Goal: Entertainment & Leisure: Browse casually

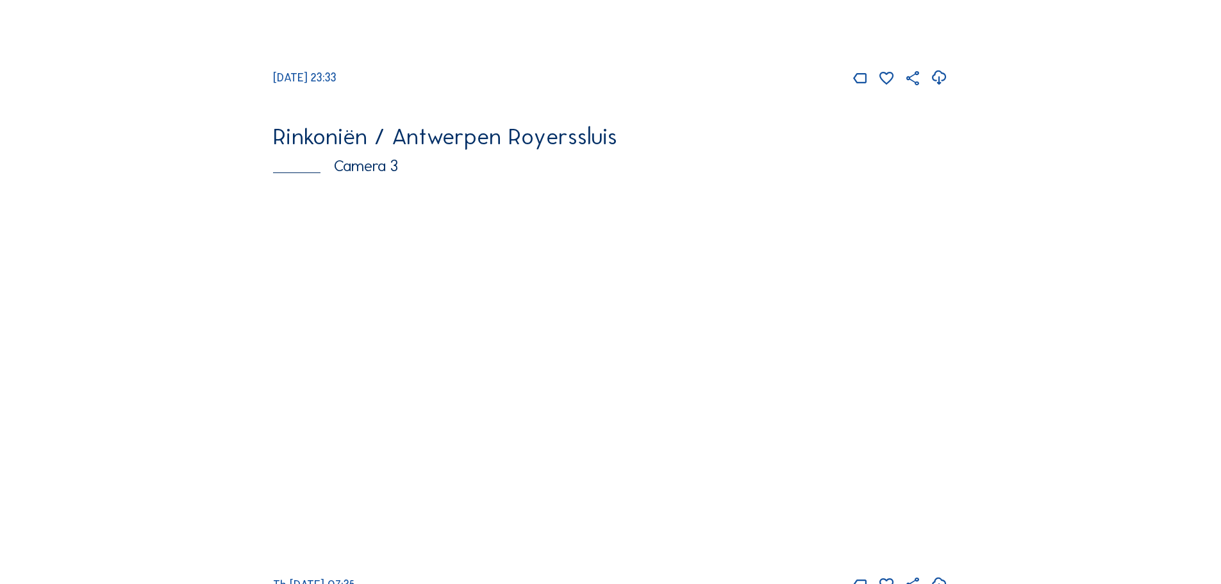
scroll to position [1538, 0]
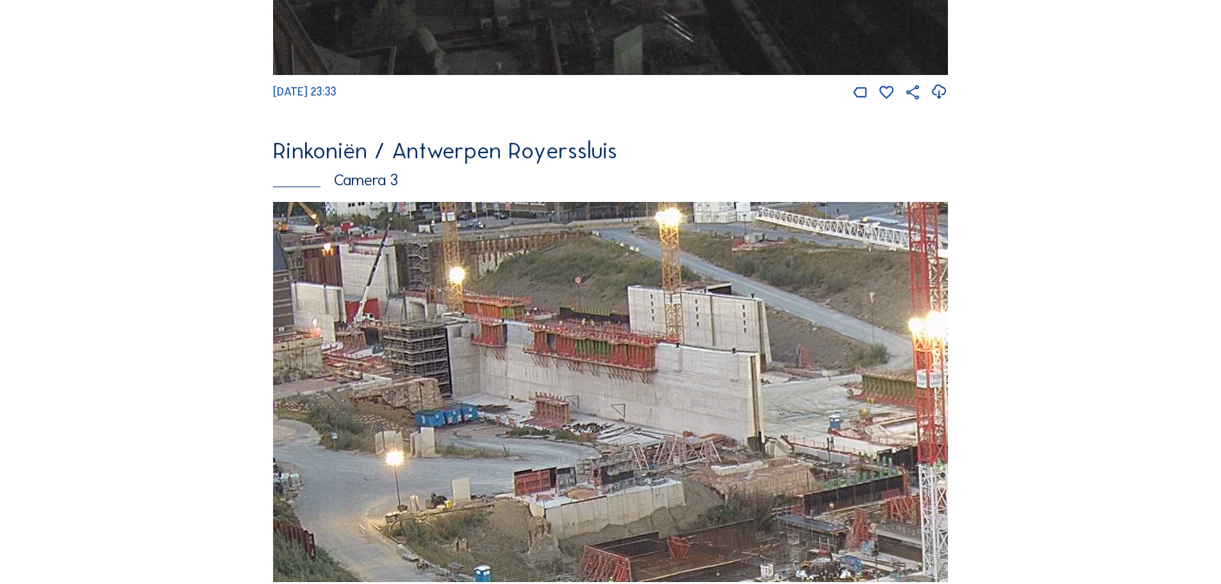
drag, startPoint x: 460, startPoint y: 290, endPoint x: 584, endPoint y: 340, distance: 133.4
click at [584, 340] on img at bounding box center [610, 392] width 675 height 380
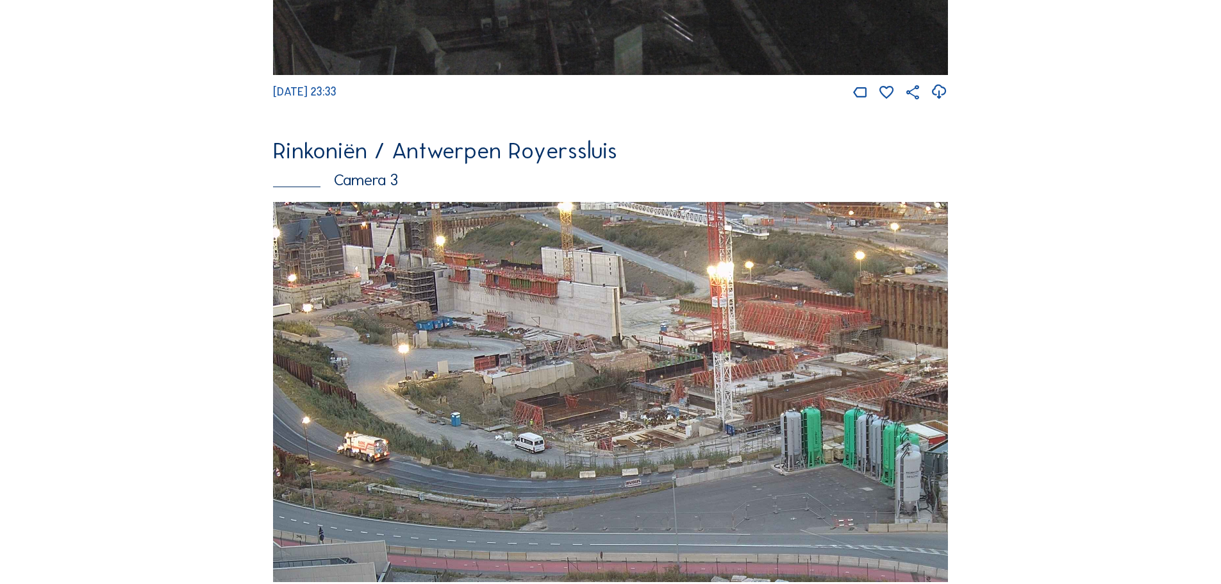
drag, startPoint x: 775, startPoint y: 378, endPoint x: 725, endPoint y: 334, distance: 66.7
click at [725, 334] on img at bounding box center [610, 392] width 675 height 380
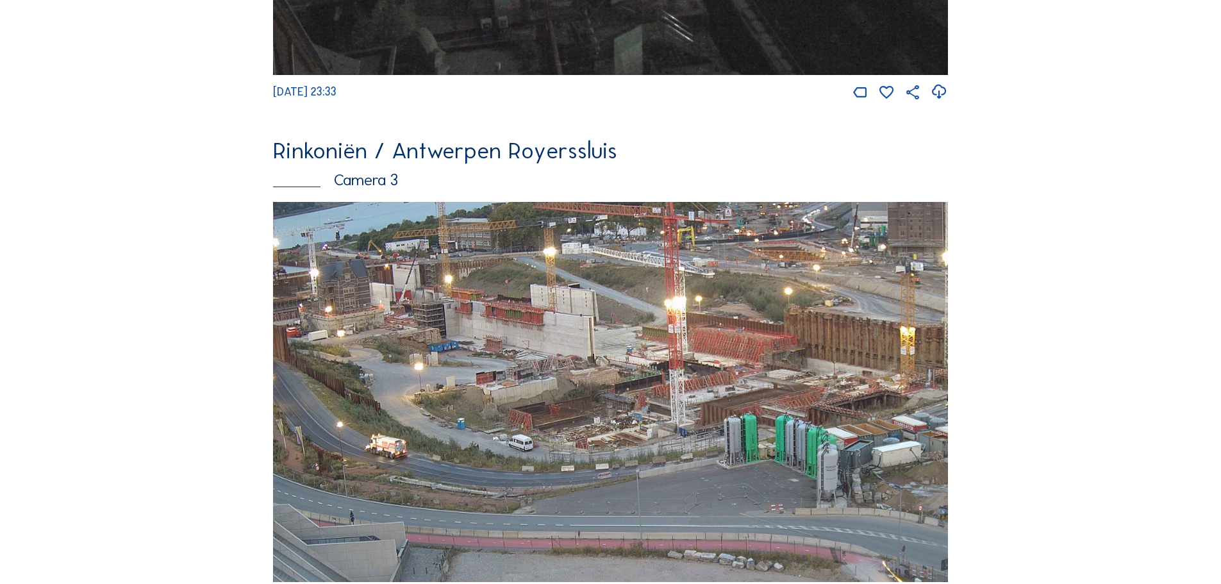
drag, startPoint x: 845, startPoint y: 370, endPoint x: 827, endPoint y: 451, distance: 82.1
click at [827, 451] on img at bounding box center [610, 392] width 675 height 380
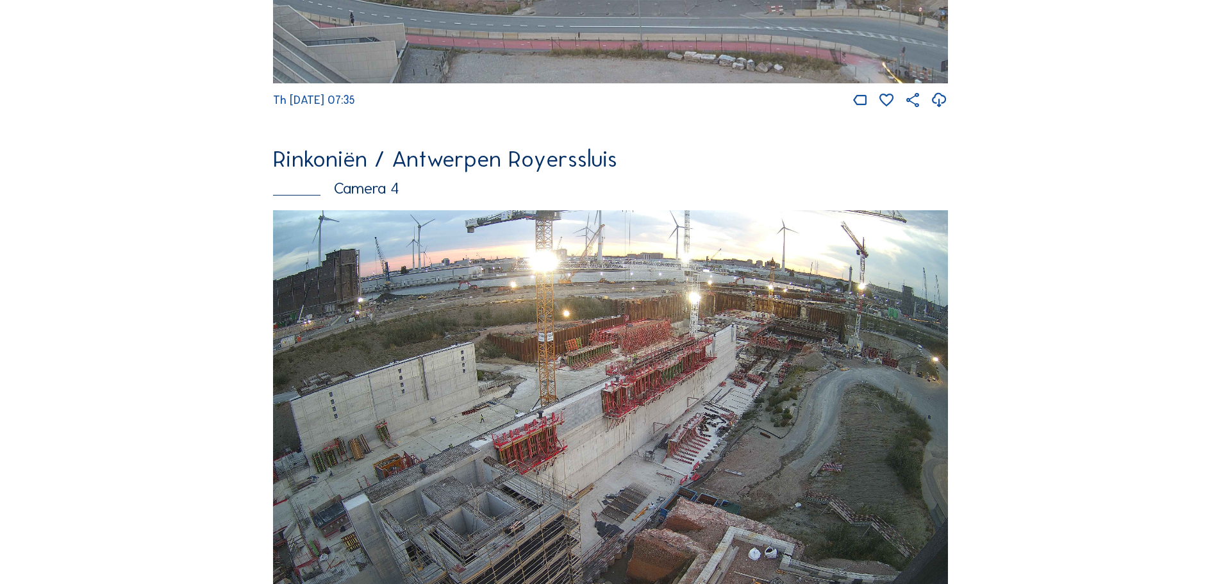
scroll to position [2051, 0]
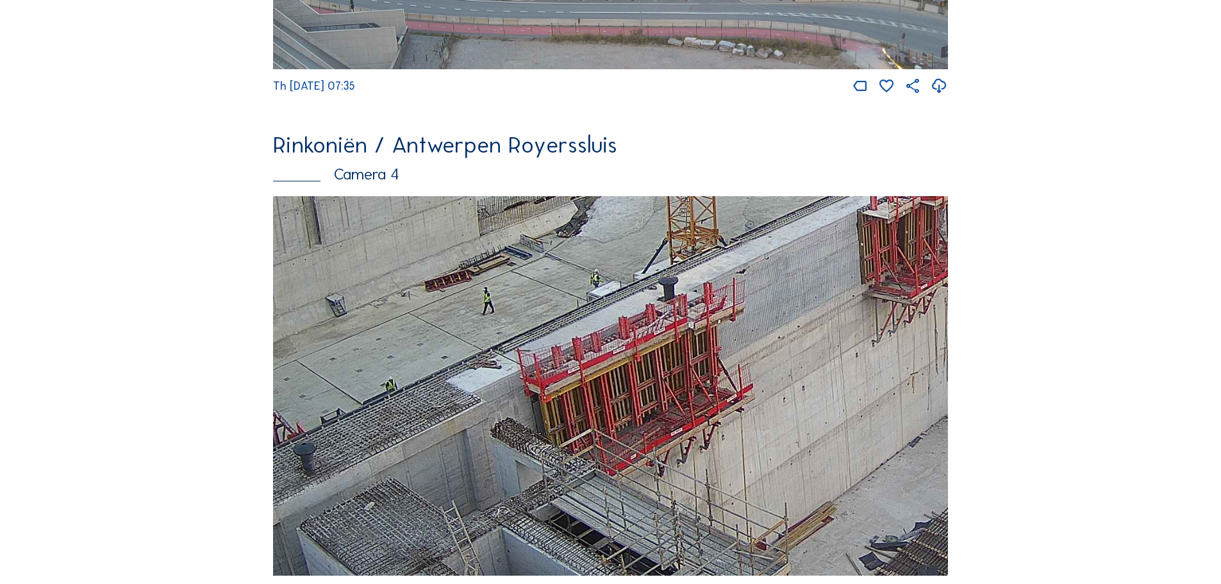
drag, startPoint x: 576, startPoint y: 451, endPoint x: 954, endPoint y: 261, distance: 423.0
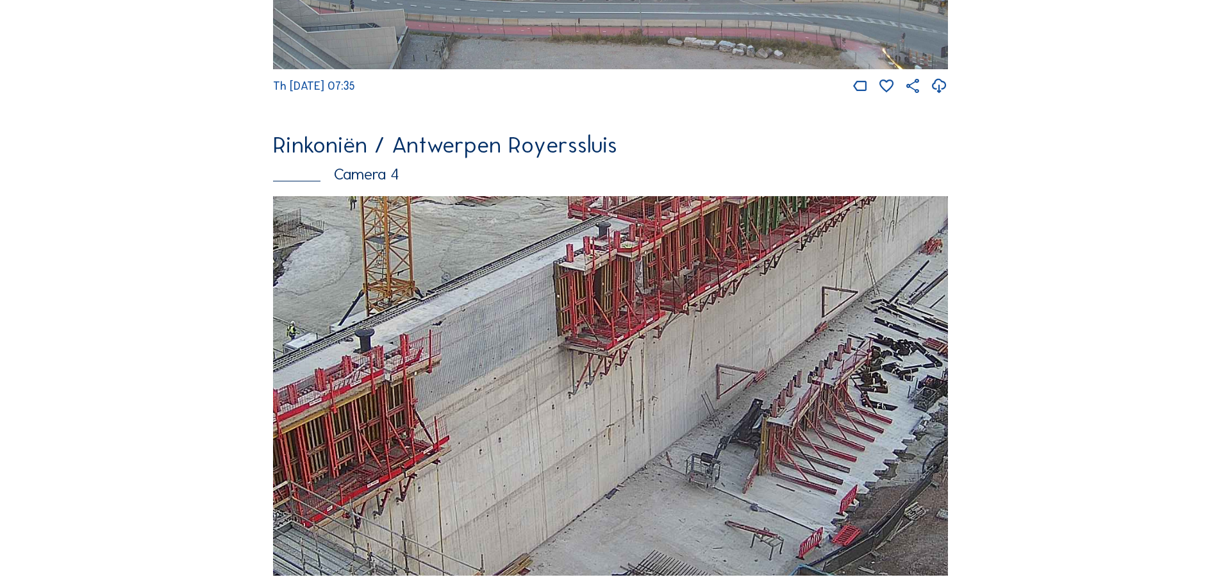
drag, startPoint x: 789, startPoint y: 390, endPoint x: 479, endPoint y: 436, distance: 313.0
click at [485, 440] on img at bounding box center [610, 386] width 675 height 380
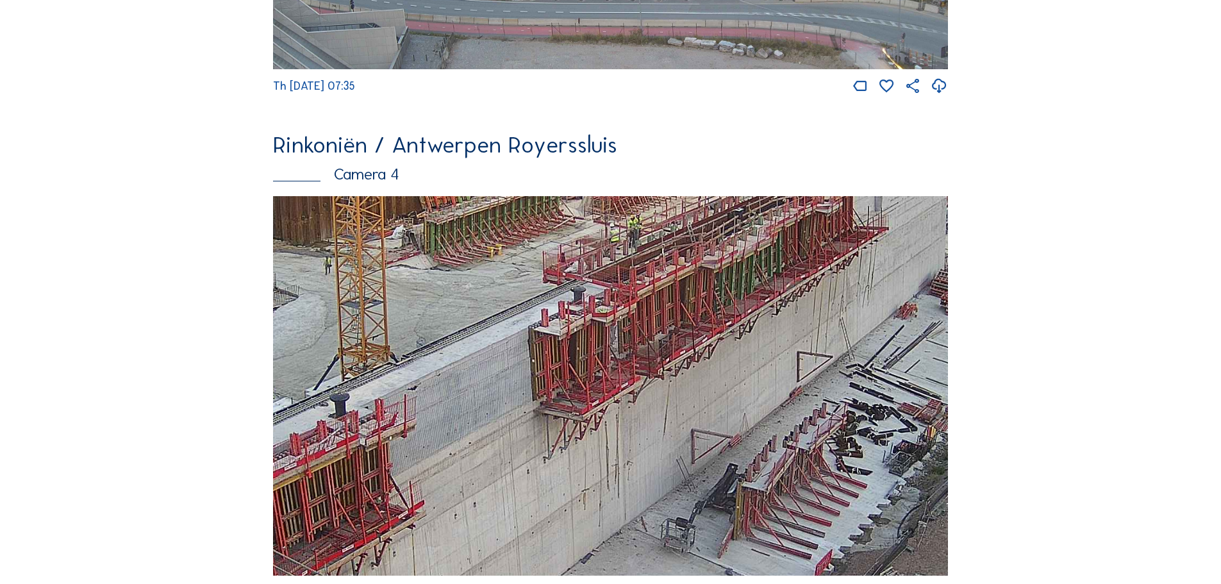
drag, startPoint x: 741, startPoint y: 252, endPoint x: 715, endPoint y: 324, distance: 76.4
click at [715, 324] on img at bounding box center [610, 386] width 675 height 380
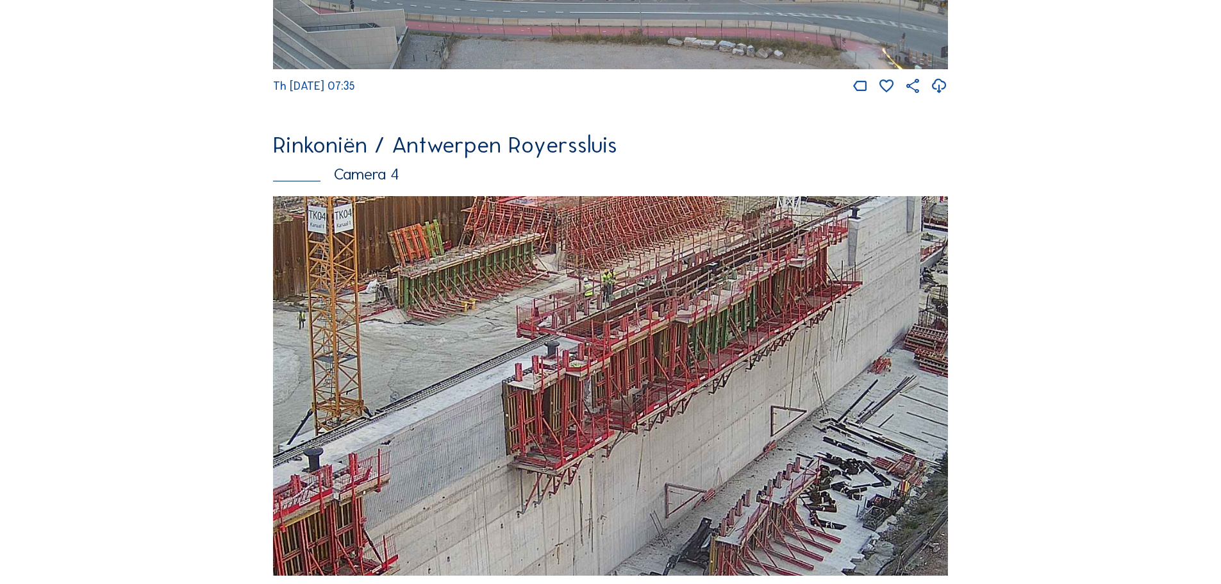
drag, startPoint x: 700, startPoint y: 376, endPoint x: 679, endPoint y: 415, distance: 45.0
click at [679, 415] on img at bounding box center [610, 386] width 675 height 380
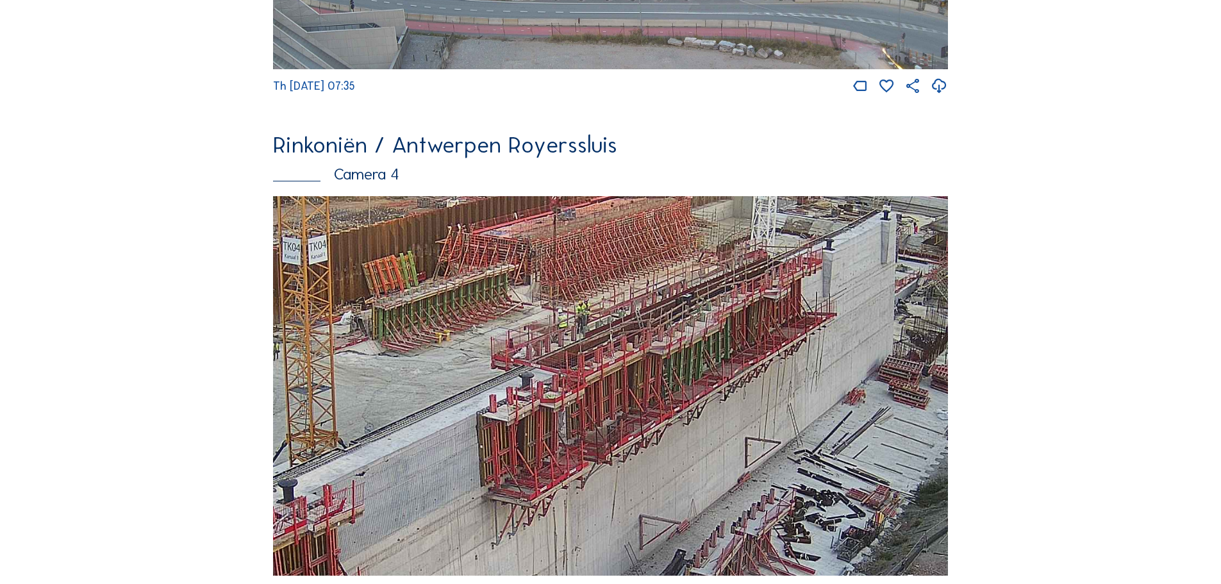
drag, startPoint x: 763, startPoint y: 344, endPoint x: 737, endPoint y: 375, distance: 40.5
click at [737, 375] on img at bounding box center [610, 386] width 675 height 380
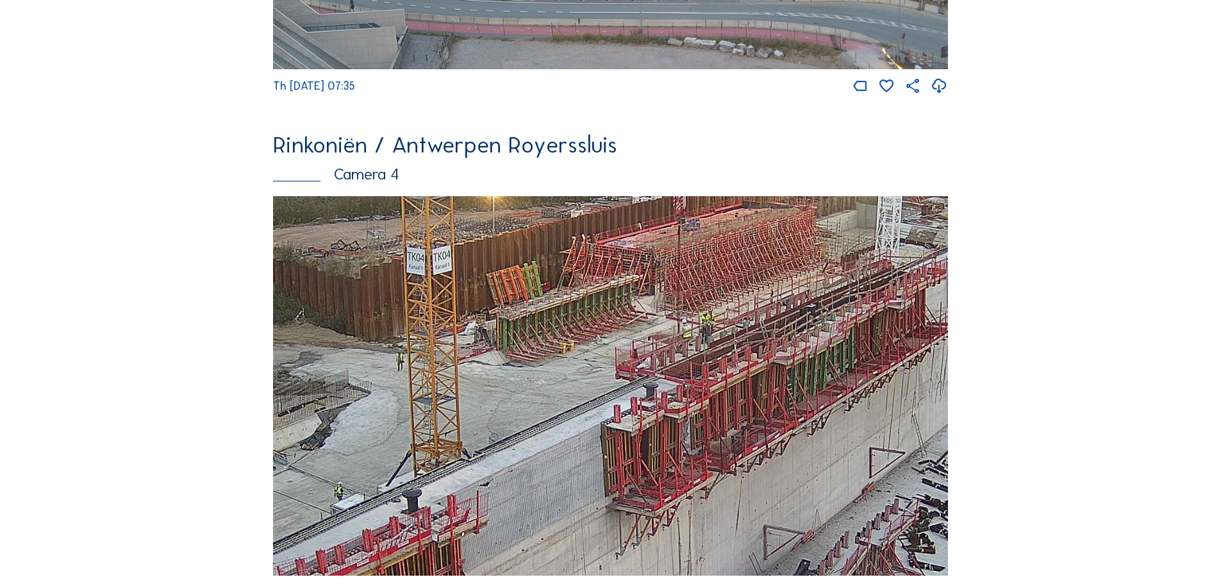
drag, startPoint x: 781, startPoint y: 347, endPoint x: 905, endPoint y: 357, distance: 124.8
click at [905, 357] on img at bounding box center [610, 386] width 675 height 380
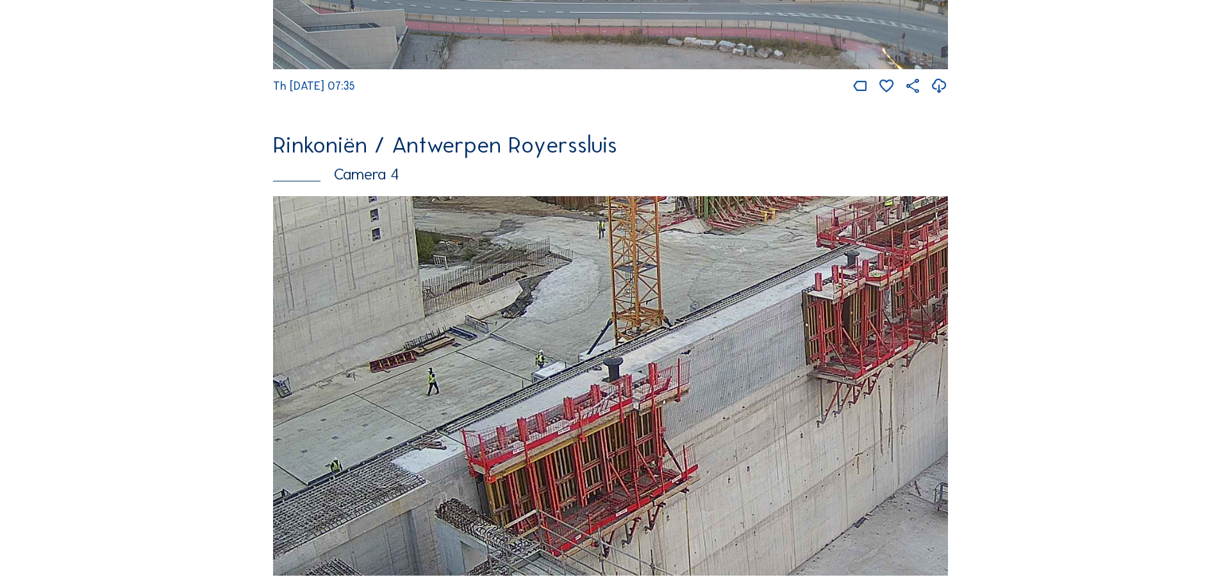
drag, startPoint x: 624, startPoint y: 374, endPoint x: 583, endPoint y: 286, distance: 97.5
click at [827, 242] on img at bounding box center [610, 386] width 675 height 380
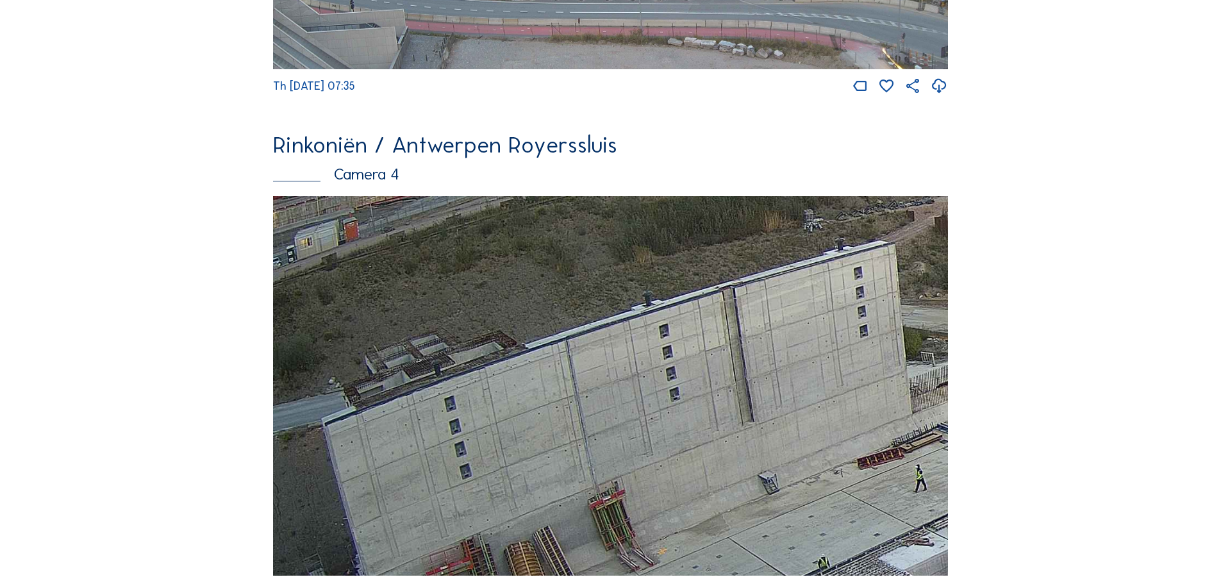
drag, startPoint x: 489, startPoint y: 324, endPoint x: 975, endPoint y: 422, distance: 496.1
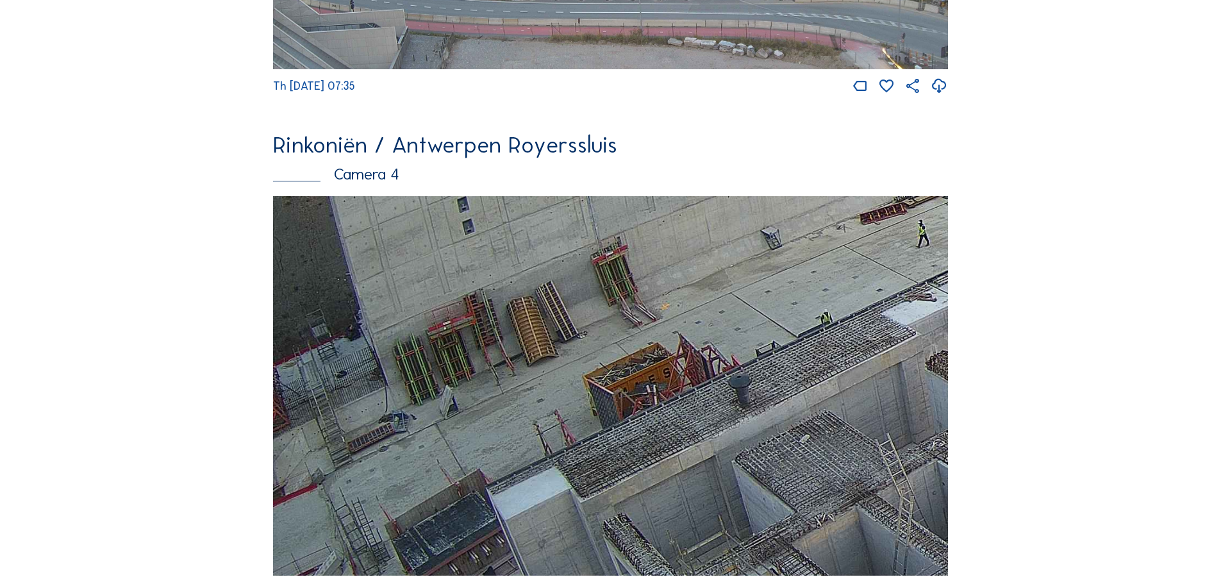
drag, startPoint x: 817, startPoint y: 450, endPoint x: 900, endPoint y: 198, distance: 265.1
click at [900, 199] on div "Rinkoniën / Antwerpen Royerssluis Camera 4 Th 25 Sep 2025 07:35" at bounding box center [610, 367] width 675 height 469
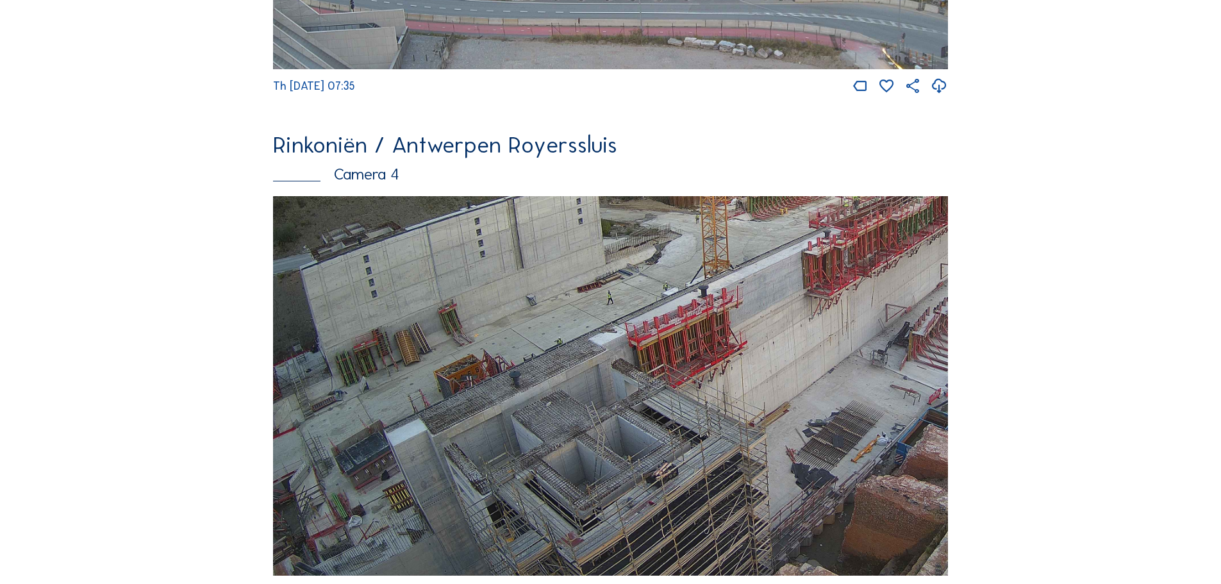
drag, startPoint x: 345, startPoint y: 456, endPoint x: 649, endPoint y: 175, distance: 413.6
click at [649, 175] on div "Rinkoniën / Antwerpen Royerssluis Camera 4 Th 25 Sep 2025 07:35" at bounding box center [610, 367] width 675 height 469
drag, startPoint x: 535, startPoint y: 314, endPoint x: 558, endPoint y: 221, distance: 95.6
click at [558, 221] on img at bounding box center [610, 386] width 675 height 380
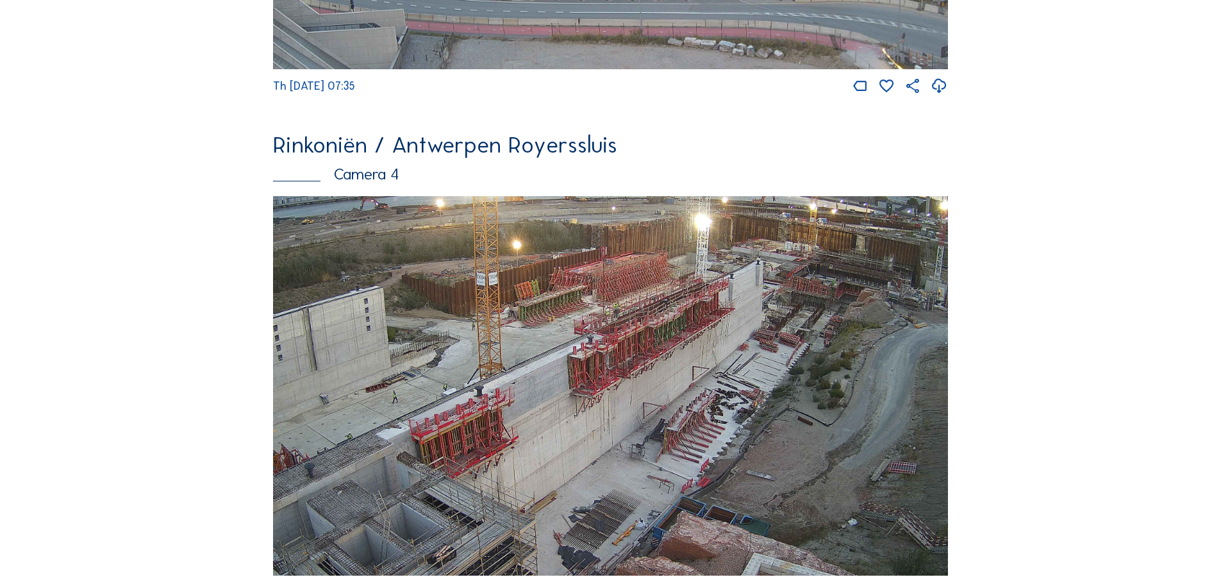
drag, startPoint x: 832, startPoint y: 303, endPoint x: 650, endPoint y: 374, distance: 194.8
click at [650, 374] on img at bounding box center [610, 386] width 675 height 380
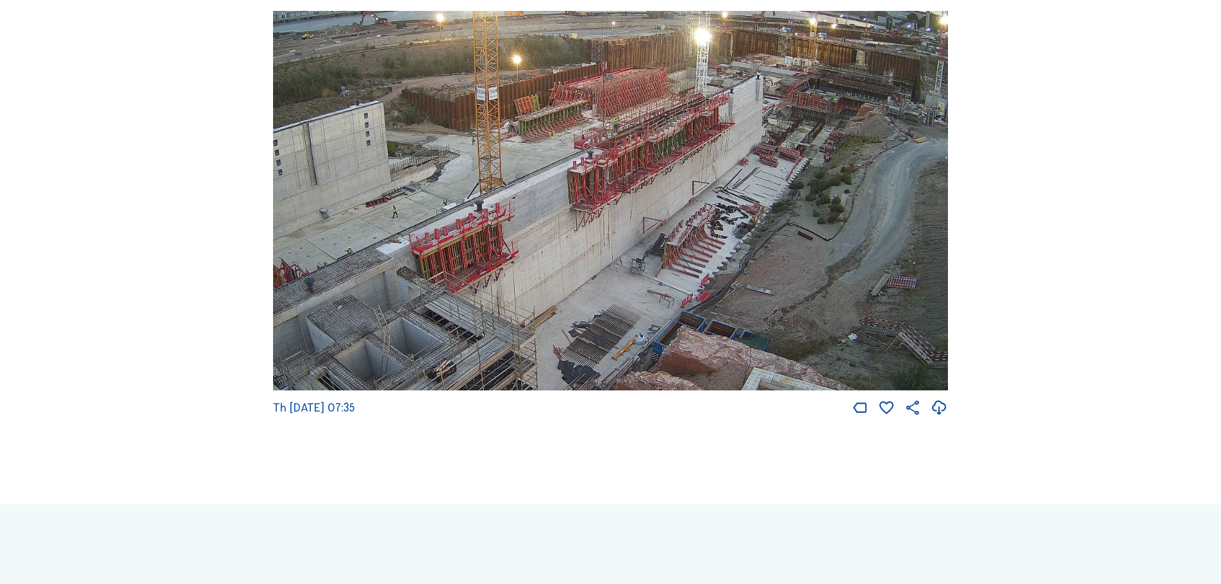
scroll to position [2307, 0]
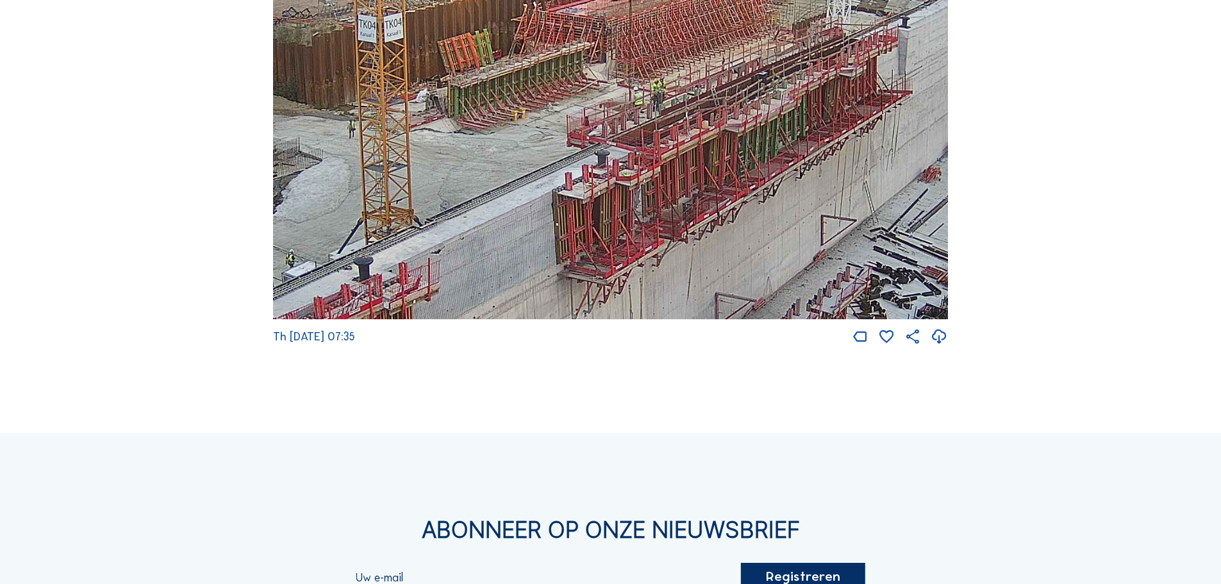
drag, startPoint x: 547, startPoint y: 145, endPoint x: 392, endPoint y: 206, distance: 166.9
click at [392, 206] on img at bounding box center [610, 130] width 675 height 380
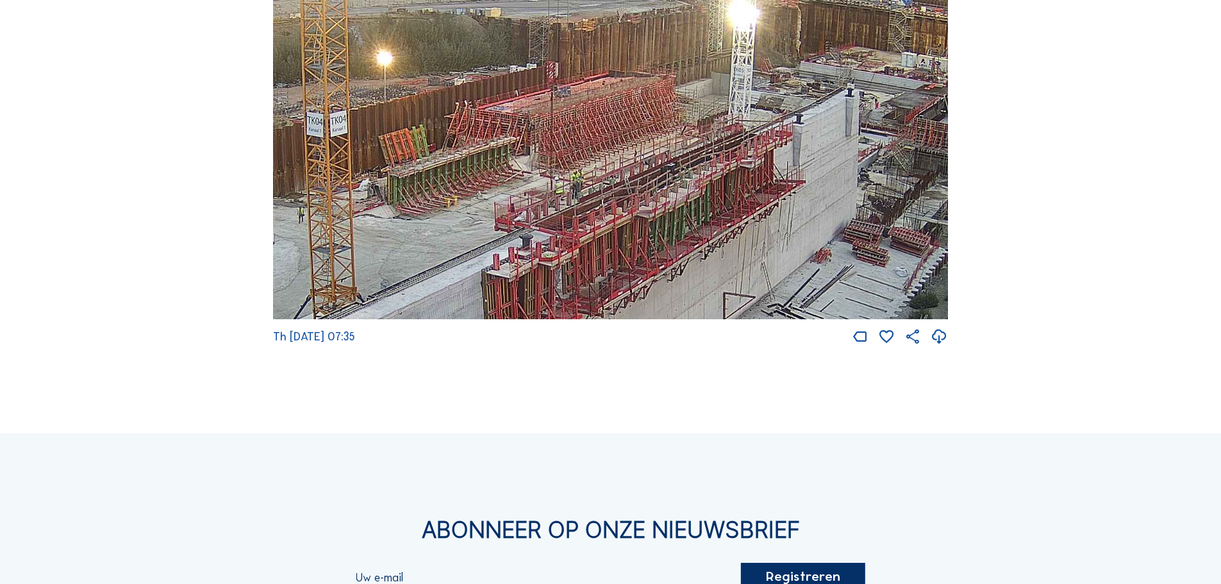
drag, startPoint x: 756, startPoint y: 241, endPoint x: 689, endPoint y: 304, distance: 92.0
click at [689, 304] on img at bounding box center [610, 130] width 675 height 380
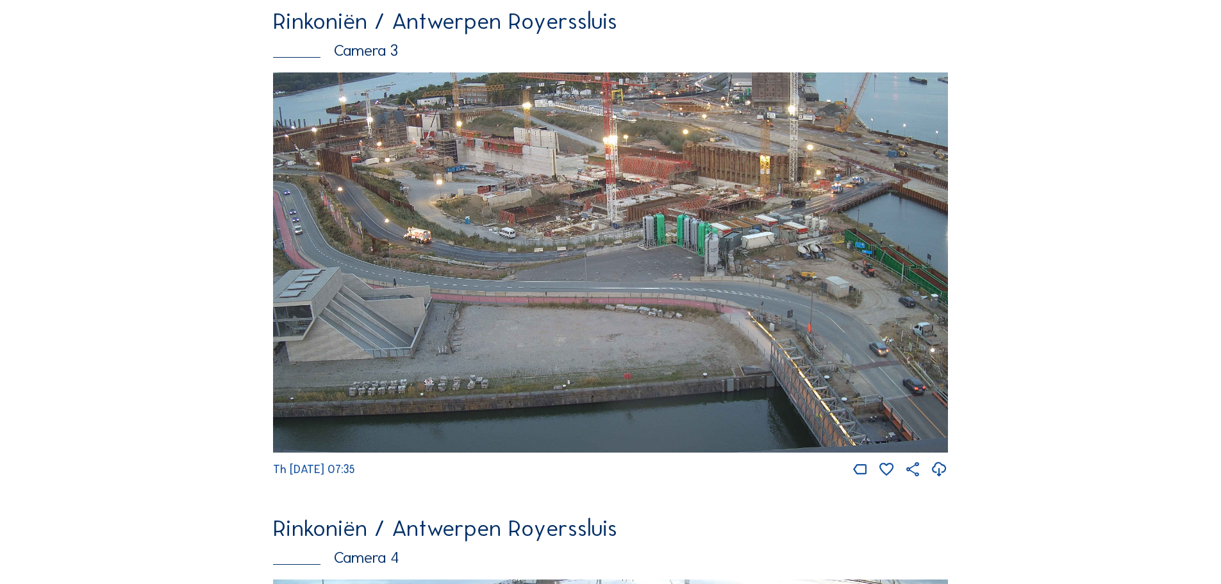
scroll to position [1666, 0]
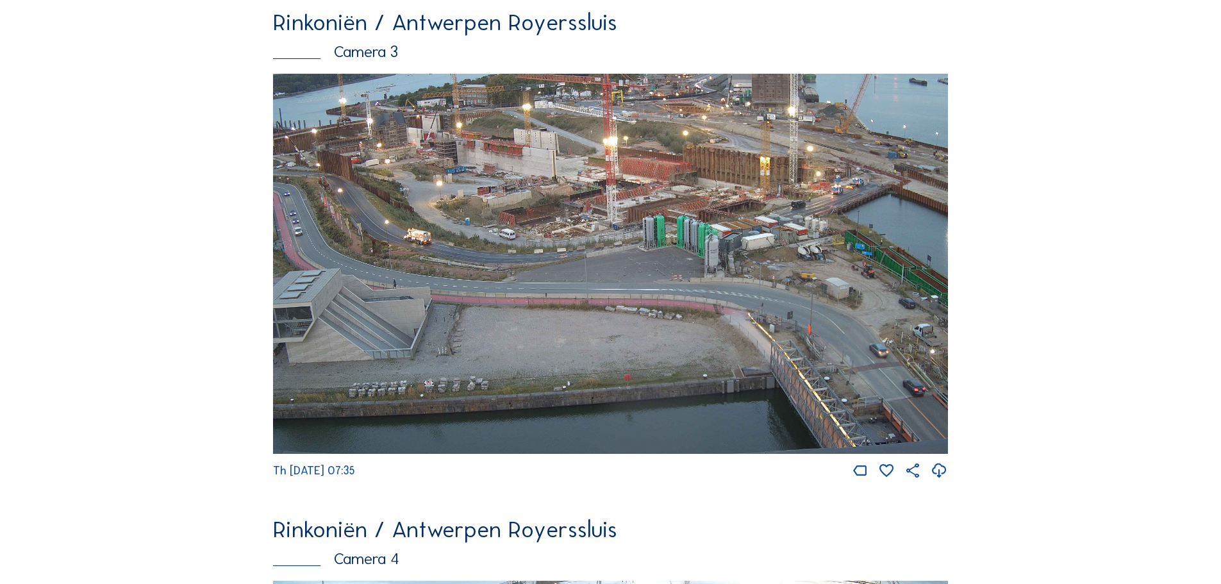
click at [745, 158] on img at bounding box center [610, 264] width 675 height 380
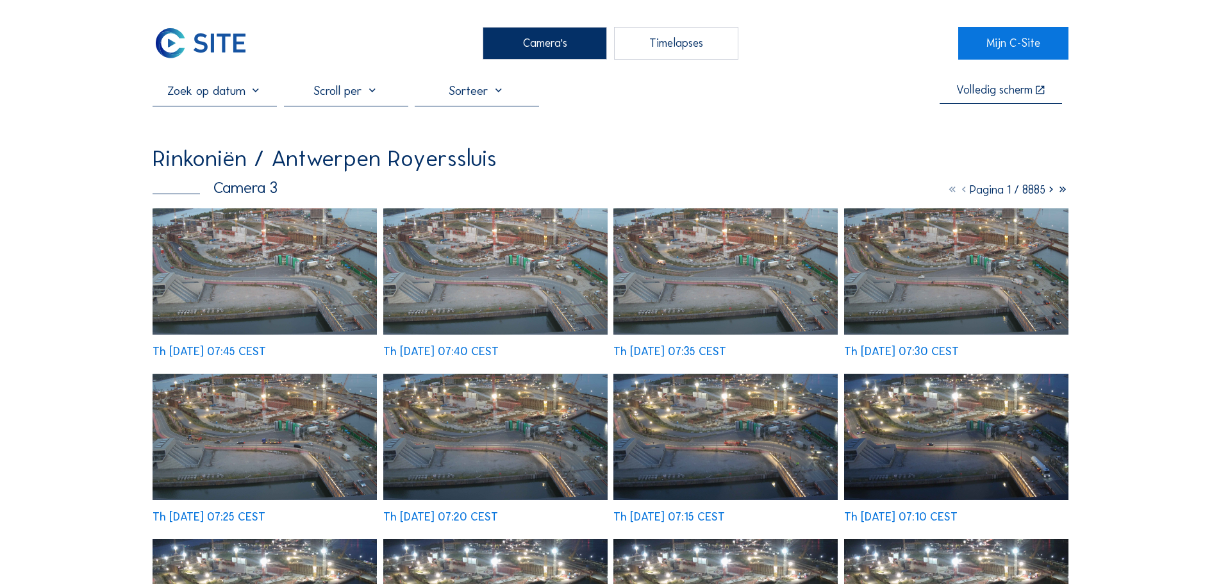
click at [292, 267] on img at bounding box center [265, 271] width 224 height 126
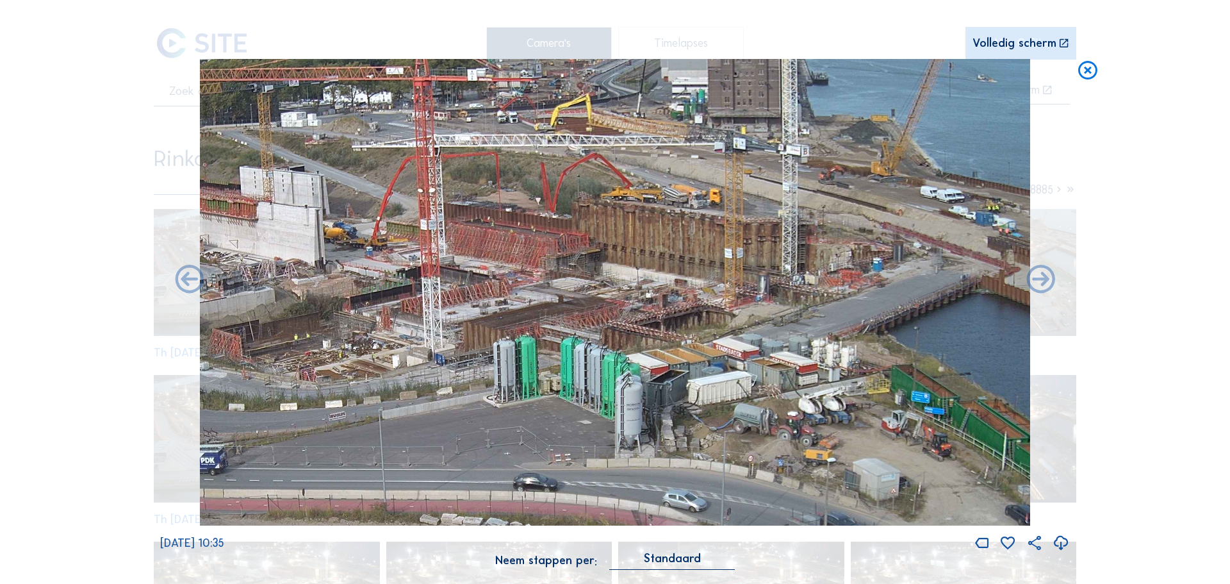
drag, startPoint x: 718, startPoint y: 172, endPoint x: 709, endPoint y: 197, distance: 26.8
click at [709, 197] on img at bounding box center [615, 292] width 831 height 467
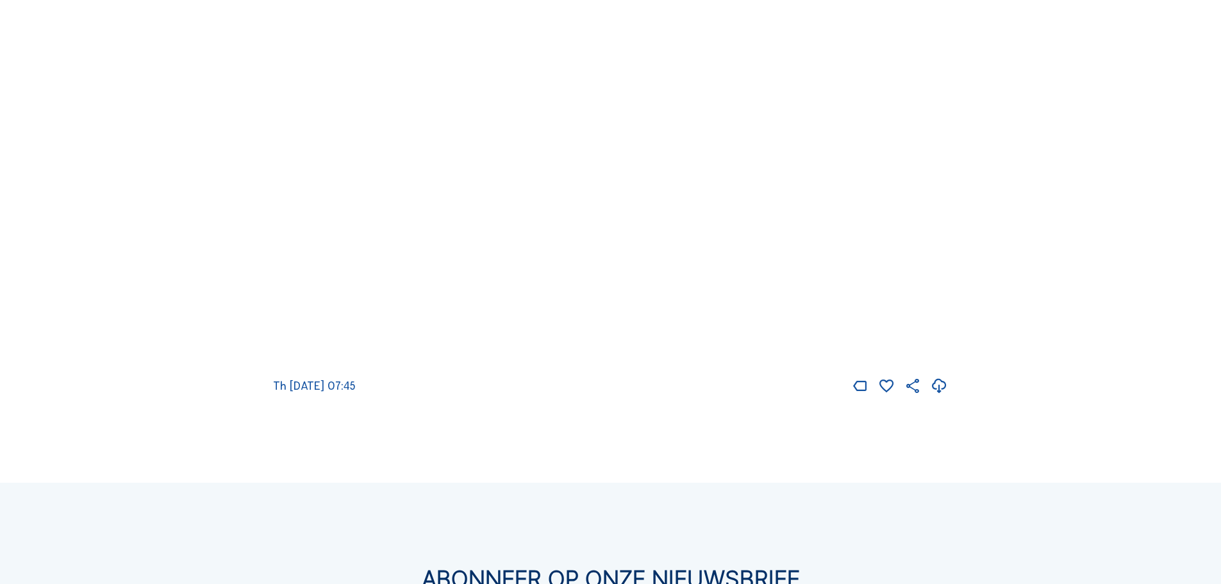
scroll to position [2205, 0]
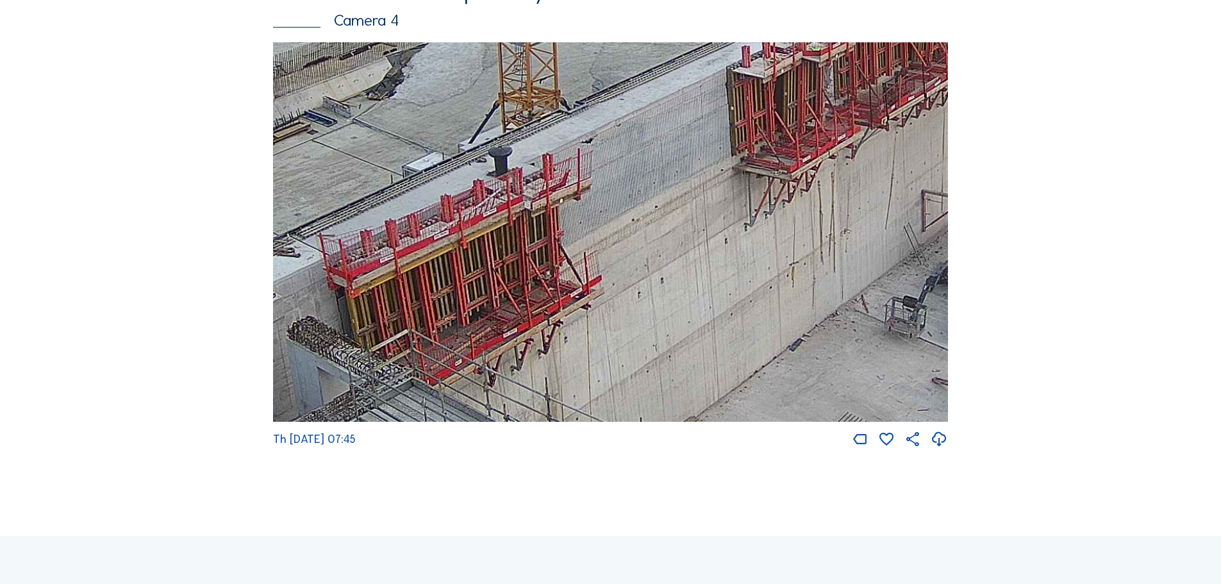
drag, startPoint x: 703, startPoint y: 338, endPoint x: 940, endPoint y: 3, distance: 410.7
click at [940, 3] on div "Rinkoniën / Antwerpen Royerssluis Camera 4 Th 25 Sep 2025 07:45" at bounding box center [610, 213] width 675 height 469
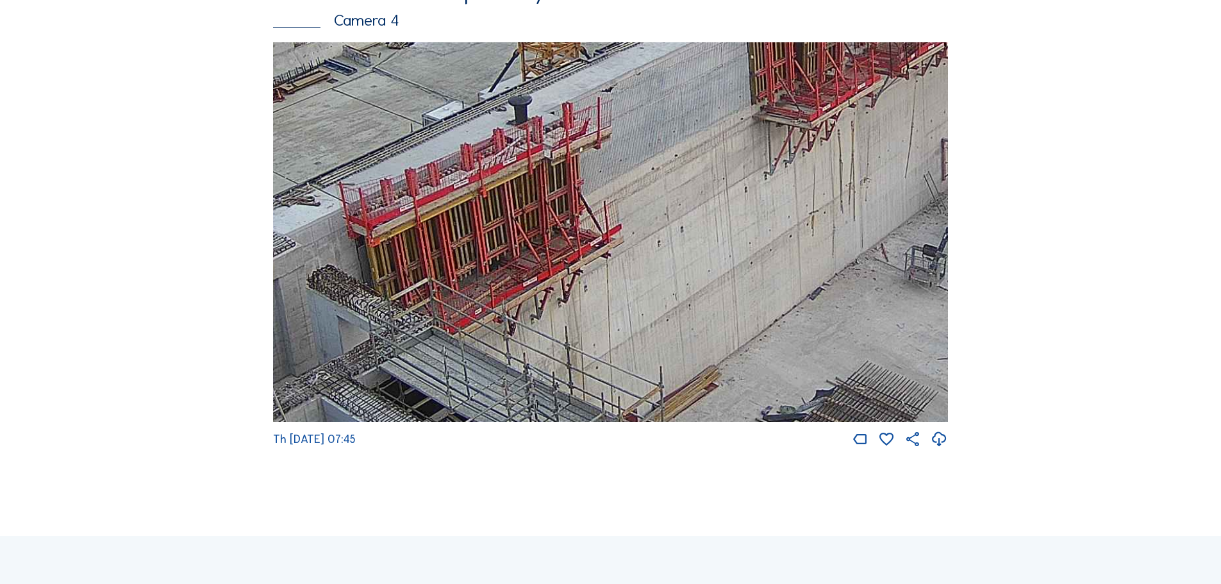
drag, startPoint x: 618, startPoint y: 386, endPoint x: 806, endPoint y: 37, distance: 397.1
click at [802, 42] on div "Rinkoniën / Antwerpen Royerssluis Camera 4 Th 25 Sep 2025 07:45" at bounding box center [610, 213] width 675 height 469
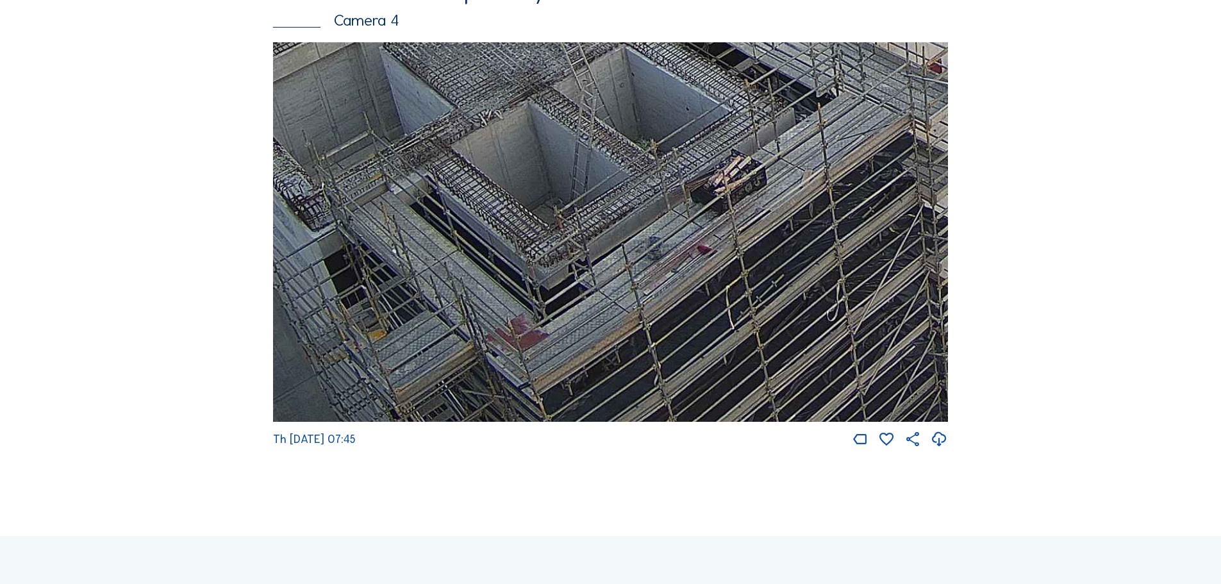
drag, startPoint x: 608, startPoint y: 336, endPoint x: 738, endPoint y: 101, distance: 268.8
click at [737, 101] on img at bounding box center [610, 232] width 675 height 380
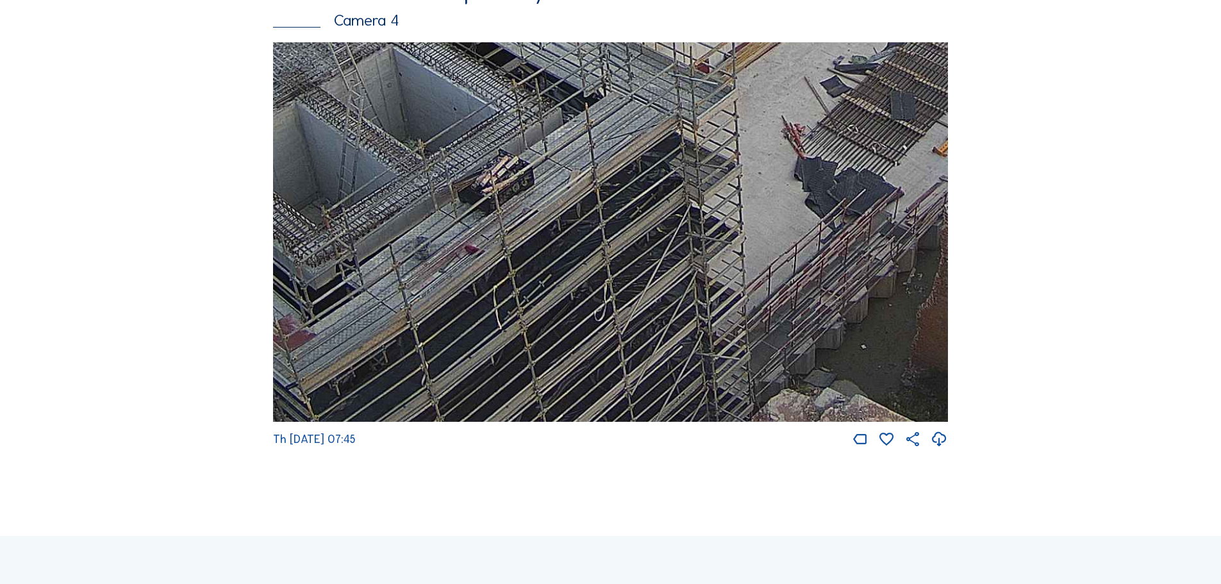
drag, startPoint x: 787, startPoint y: 348, endPoint x: 549, endPoint y: 207, distance: 277.0
click at [549, 207] on img at bounding box center [610, 232] width 675 height 380
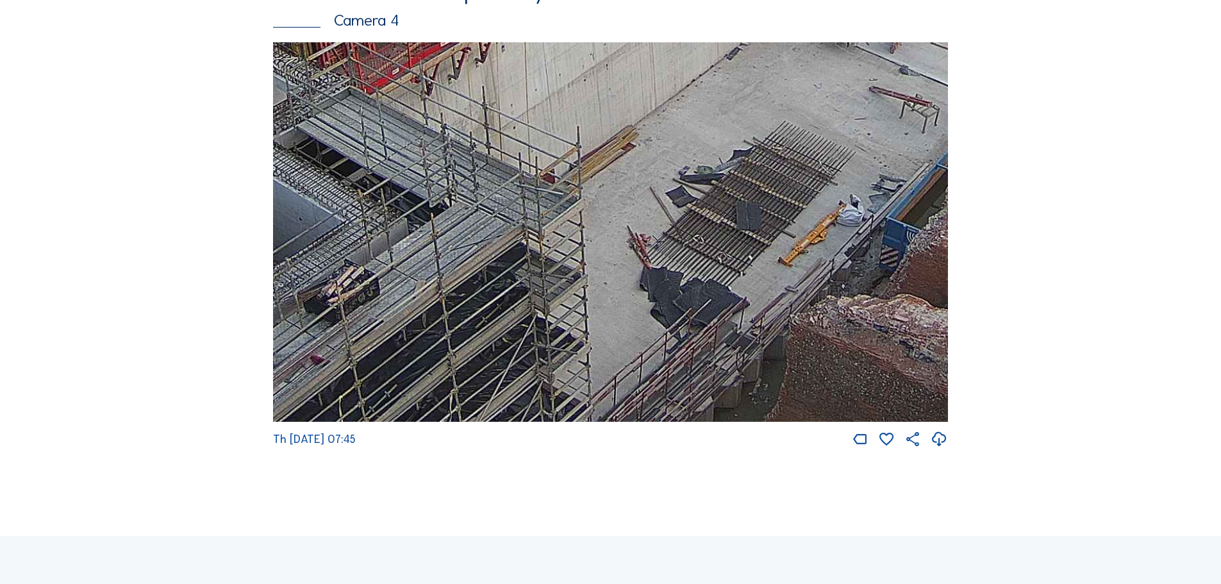
drag, startPoint x: 789, startPoint y: 262, endPoint x: 626, endPoint y: 377, distance: 199.5
click at [626, 377] on img at bounding box center [610, 232] width 675 height 380
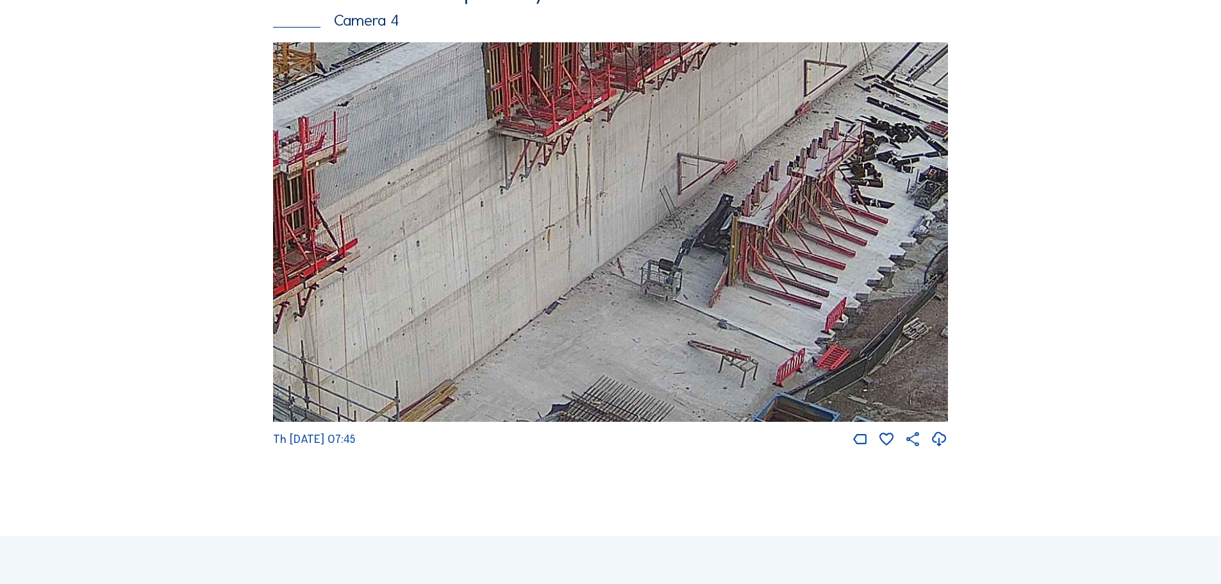
drag, startPoint x: 872, startPoint y: 197, endPoint x: 697, endPoint y: 447, distance: 305.5
click at [697, 447] on div "Th 25 Sep 2025 07:45" at bounding box center [610, 245] width 675 height 406
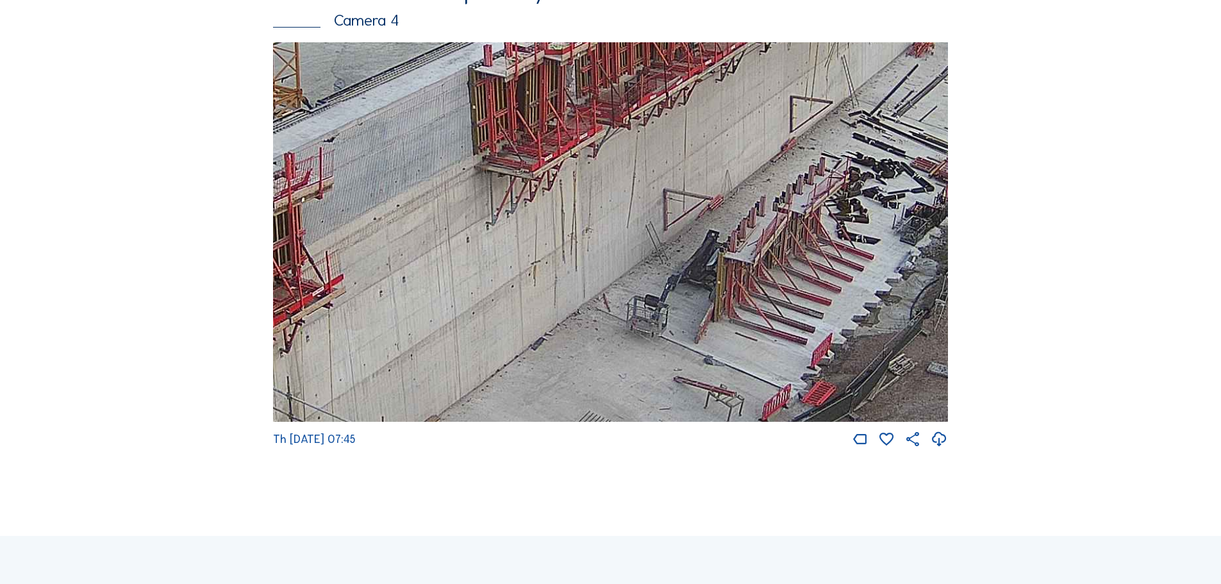
drag, startPoint x: 725, startPoint y: 285, endPoint x: 714, endPoint y: 320, distance: 37.1
click at [714, 320] on img at bounding box center [610, 232] width 675 height 380
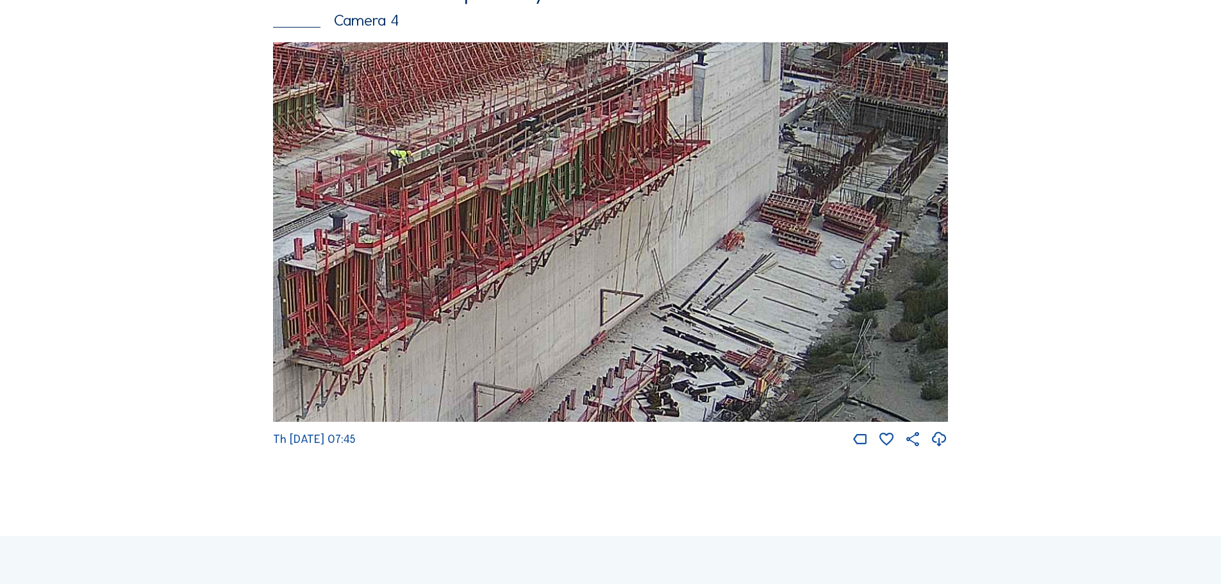
drag, startPoint x: 784, startPoint y: 240, endPoint x: 630, endPoint y: 386, distance: 212.6
click at [630, 386] on img at bounding box center [610, 232] width 675 height 380
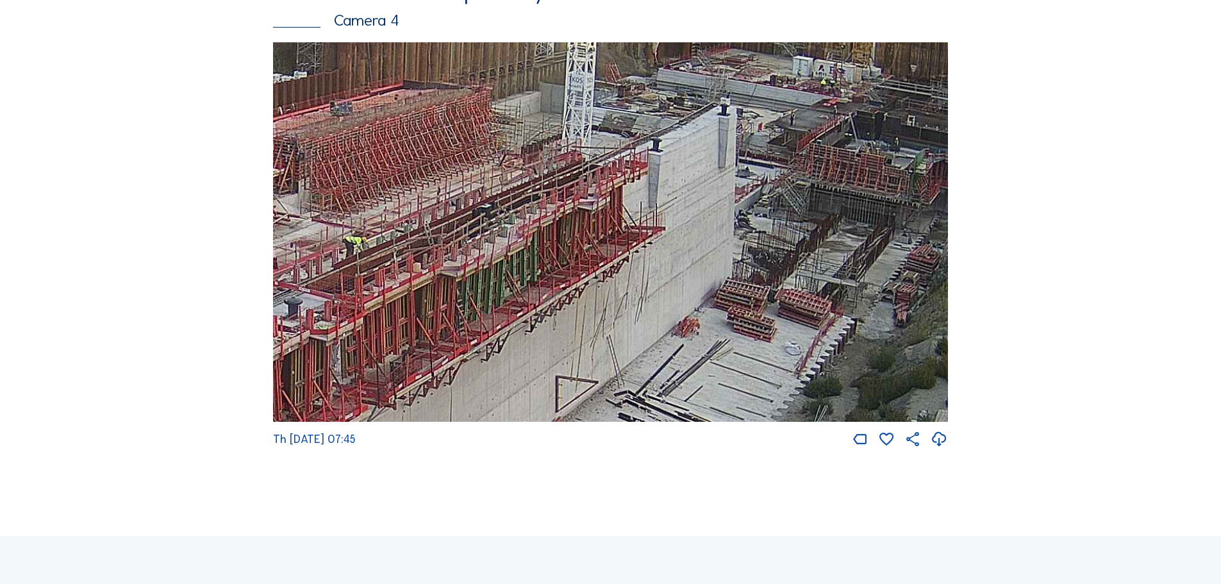
drag, startPoint x: 763, startPoint y: 227, endPoint x: 723, endPoint y: 307, distance: 89.4
click at [715, 320] on img at bounding box center [610, 232] width 675 height 380
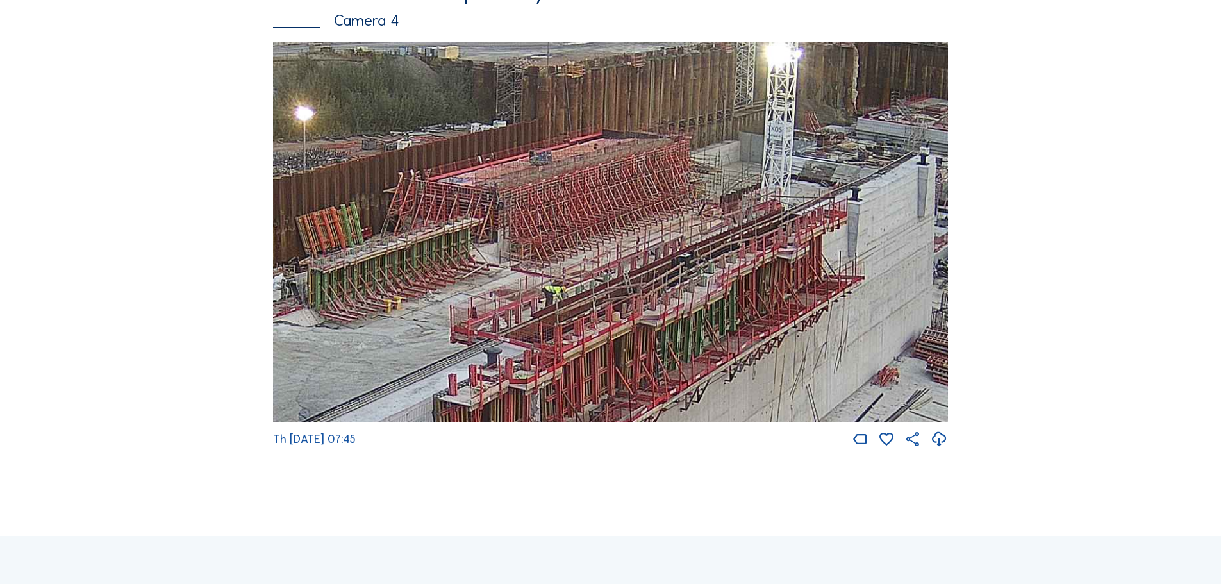
drag, startPoint x: 665, startPoint y: 288, endPoint x: 966, endPoint y: 210, distance: 311.7
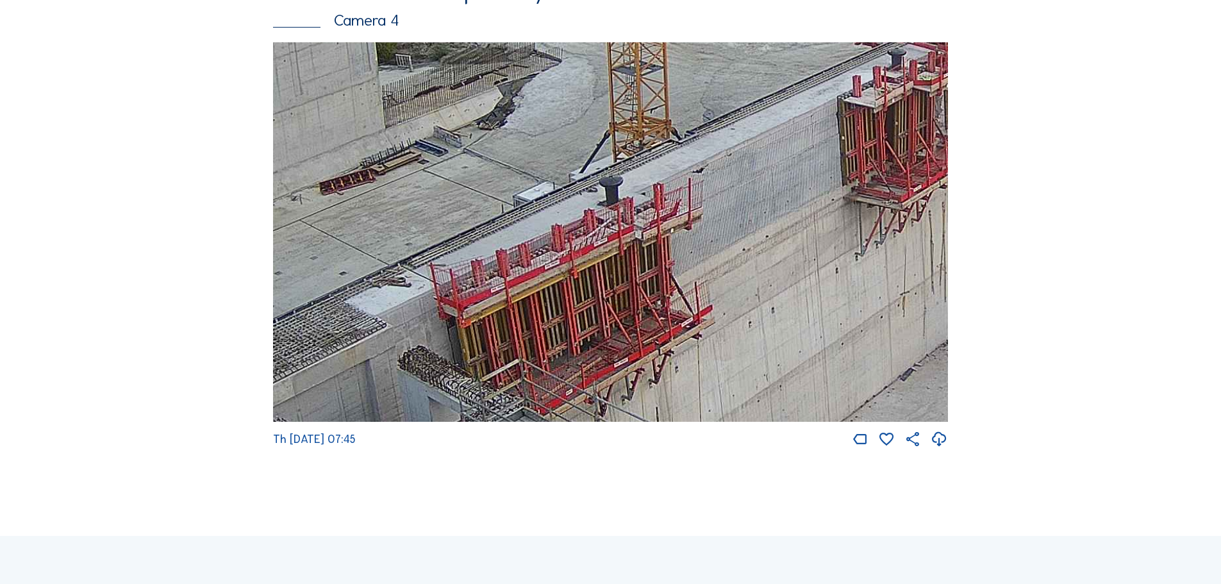
drag, startPoint x: 563, startPoint y: 304, endPoint x: 867, endPoint y: 126, distance: 352.7
click at [867, 126] on img at bounding box center [610, 232] width 675 height 380
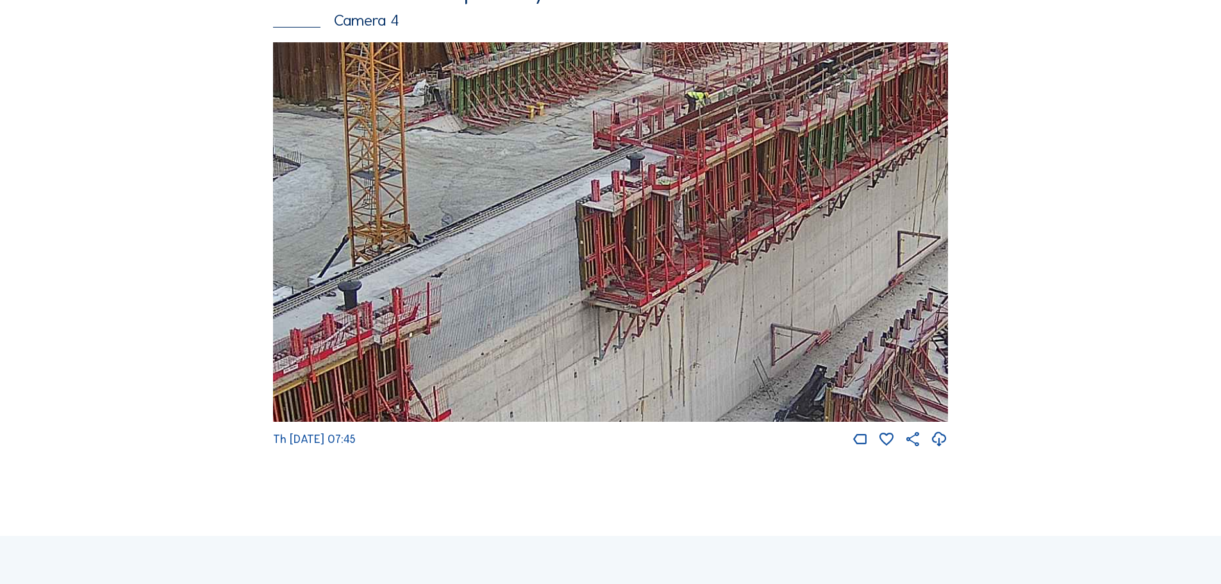
drag, startPoint x: 734, startPoint y: 254, endPoint x: 361, endPoint y: 424, distance: 409.3
click at [361, 422] on img at bounding box center [610, 232] width 675 height 380
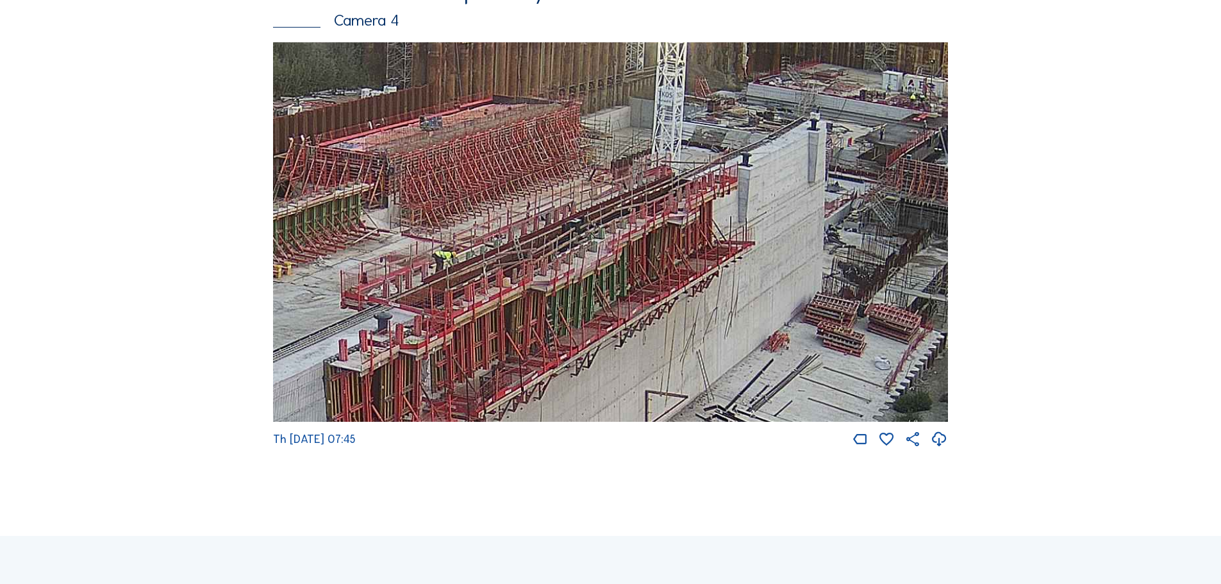
drag, startPoint x: 782, startPoint y: 184, endPoint x: 546, endPoint y: 333, distance: 279.1
click at [546, 333] on img at bounding box center [610, 232] width 675 height 380
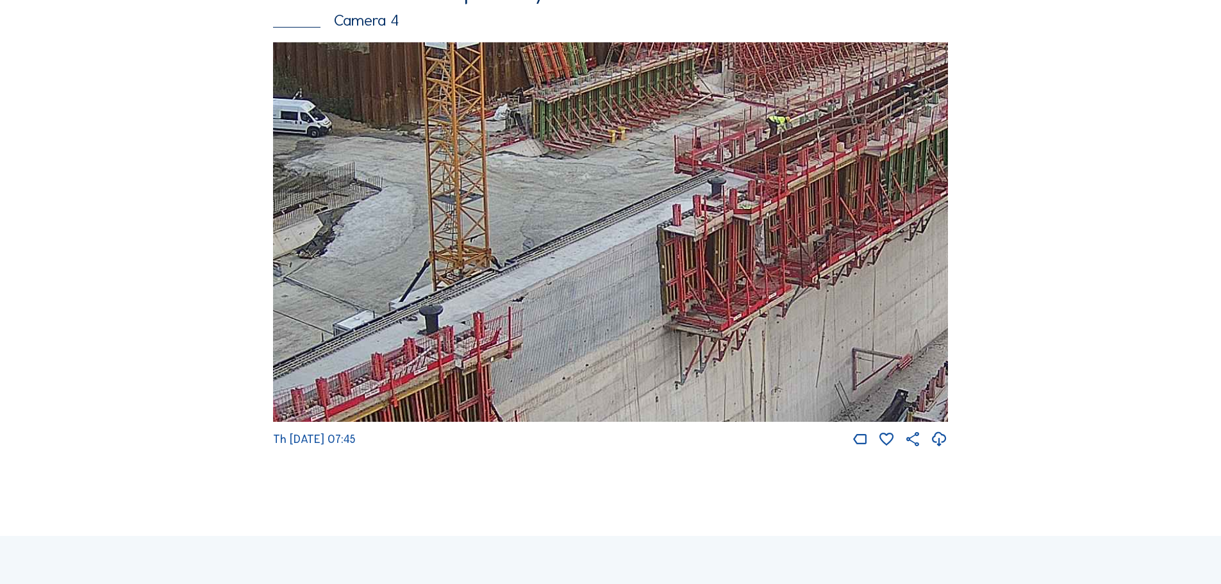
drag, startPoint x: 563, startPoint y: 335, endPoint x: 898, endPoint y: 199, distance: 361.3
click at [898, 199] on img at bounding box center [610, 232] width 675 height 380
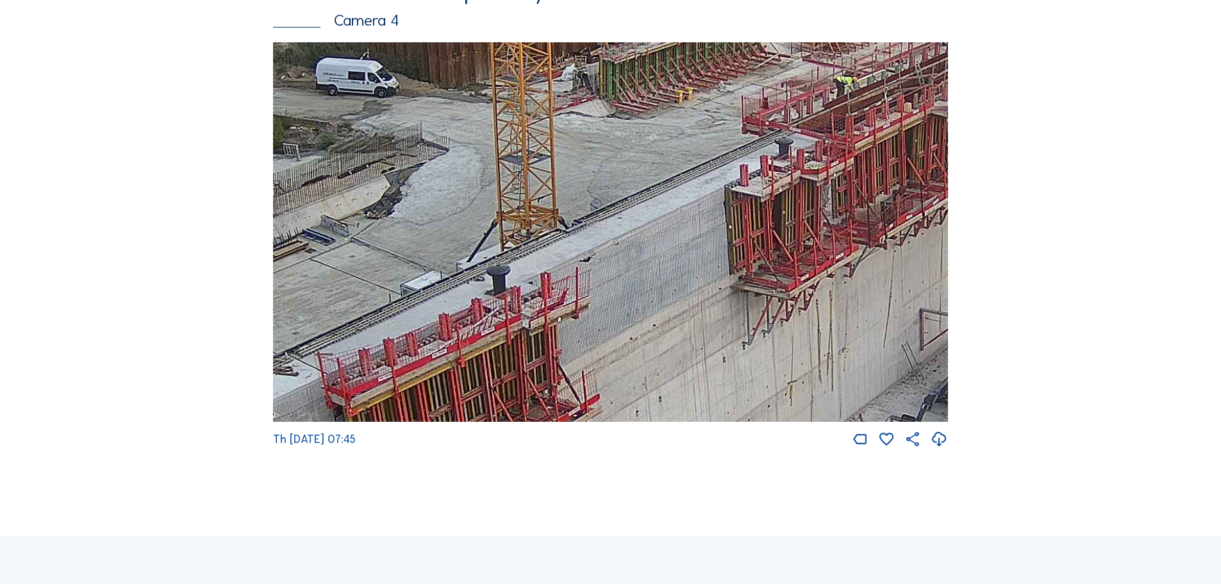
drag, startPoint x: 569, startPoint y: 367, endPoint x: 1138, endPoint y: 133, distance: 615.3
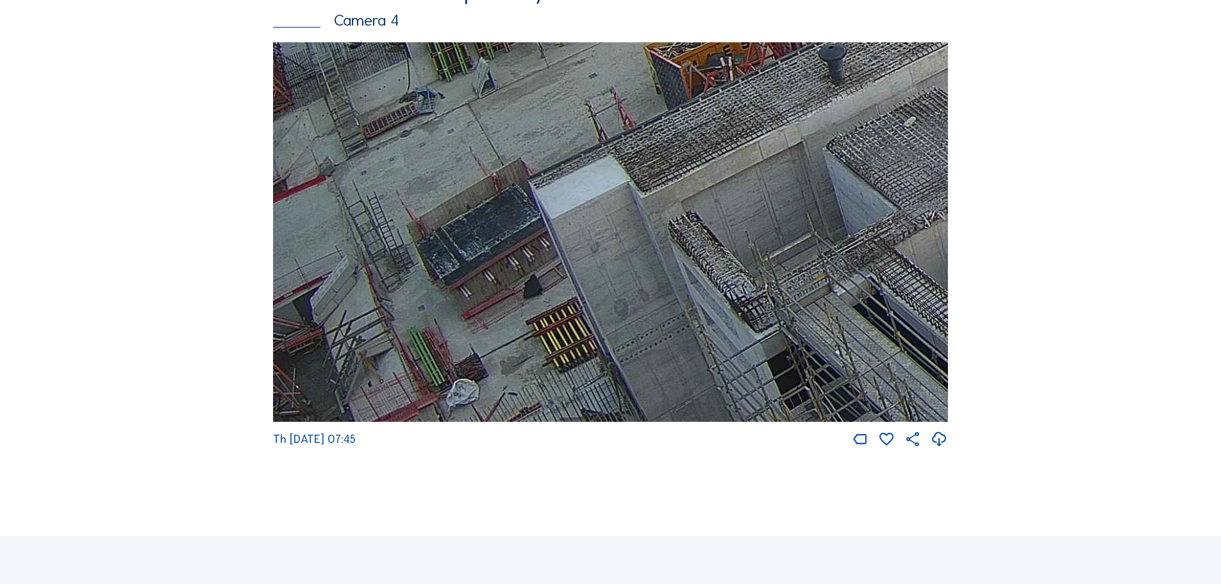
drag, startPoint x: 558, startPoint y: 343, endPoint x: 1057, endPoint y: 101, distance: 555.5
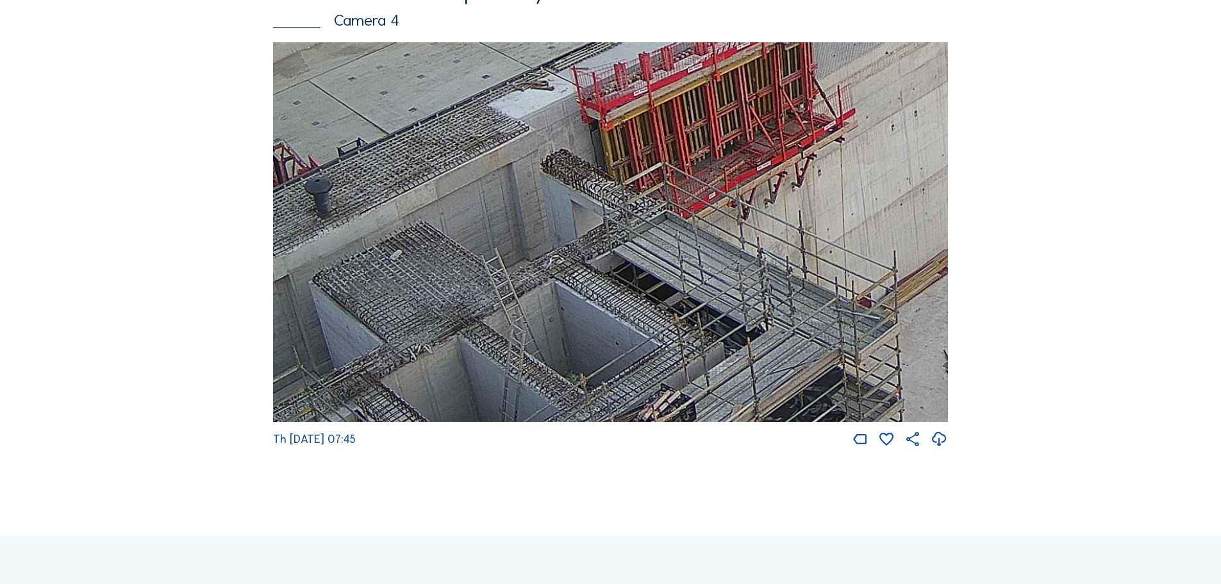
drag, startPoint x: 838, startPoint y: 165, endPoint x: 321, endPoint y: 340, distance: 546.0
click at [322, 349] on img at bounding box center [610, 232] width 675 height 380
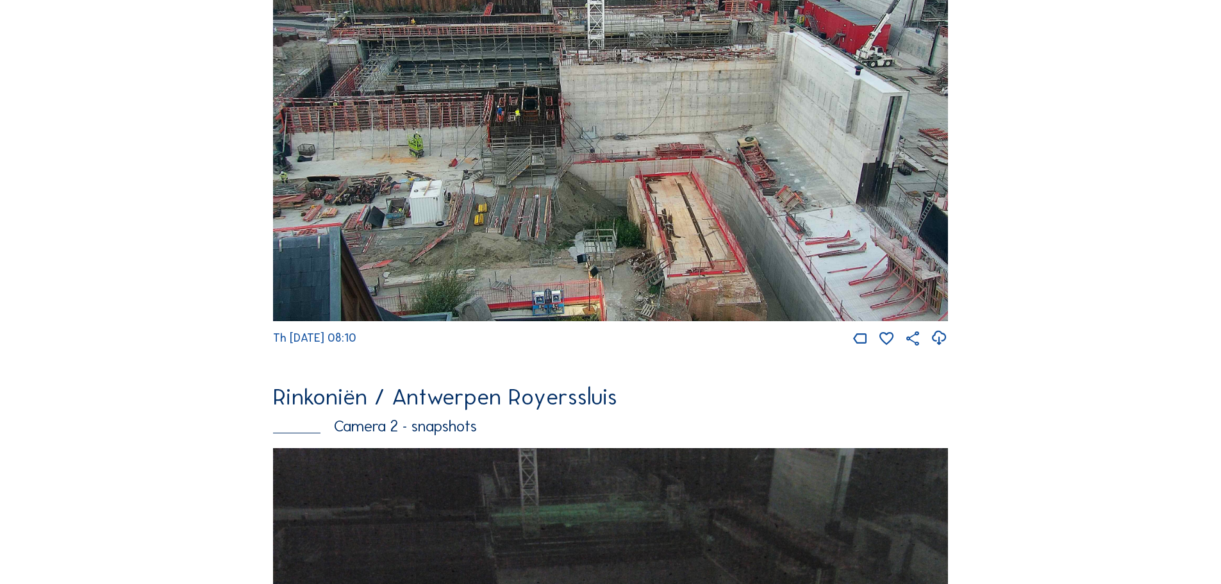
scroll to position [1154, 0]
